Goal: Navigation & Orientation: Understand site structure

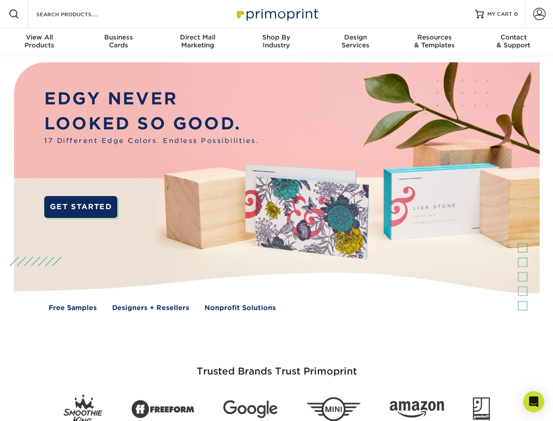
click at [276, 210] on img at bounding box center [277, 193] width 548 height 274
click at [14, 14] on span at bounding box center [14, 14] width 11 height 11
click at [539, 14] on span at bounding box center [540, 14] width 12 height 12
click at [39, 42] on div "View All Products" at bounding box center [39, 41] width 79 height 16
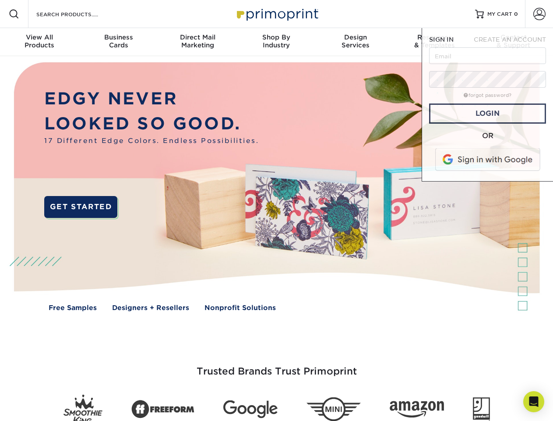
click at [118, 42] on div "Business Cards" at bounding box center [118, 41] width 79 height 16
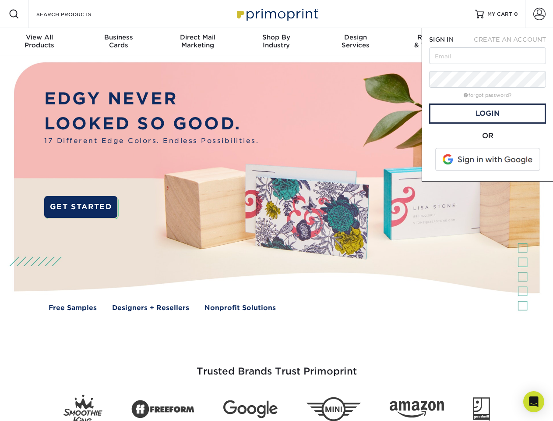
click at [198, 42] on div "Direct Mail Marketing" at bounding box center [197, 41] width 79 height 16
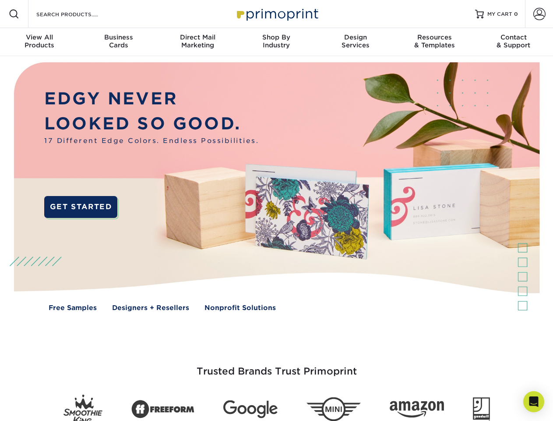
click at [276, 42] on div "Shop By Industry" at bounding box center [276, 41] width 79 height 16
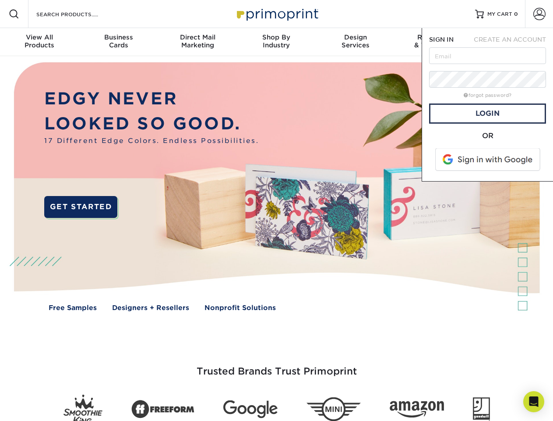
click at [356, 42] on div "Design Services" at bounding box center [355, 41] width 79 height 16
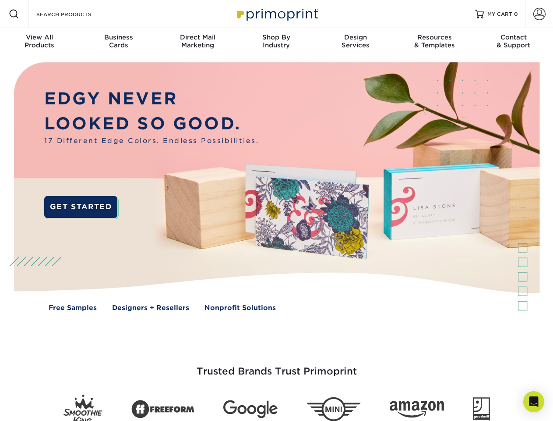
click at [435, 42] on span "SIGN IN" at bounding box center [441, 39] width 25 height 7
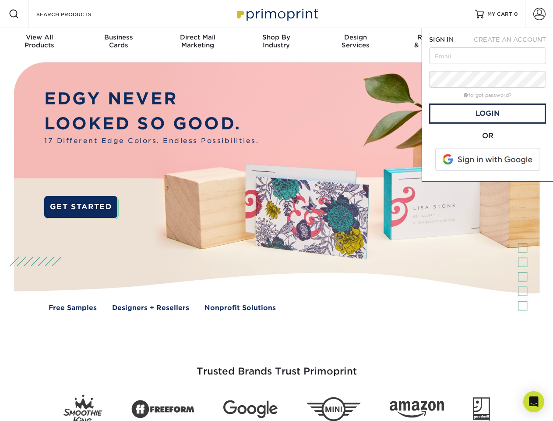
click at [514, 42] on div "Contact & Support" at bounding box center [514, 41] width 79 height 16
